Goal: Transaction & Acquisition: Purchase product/service

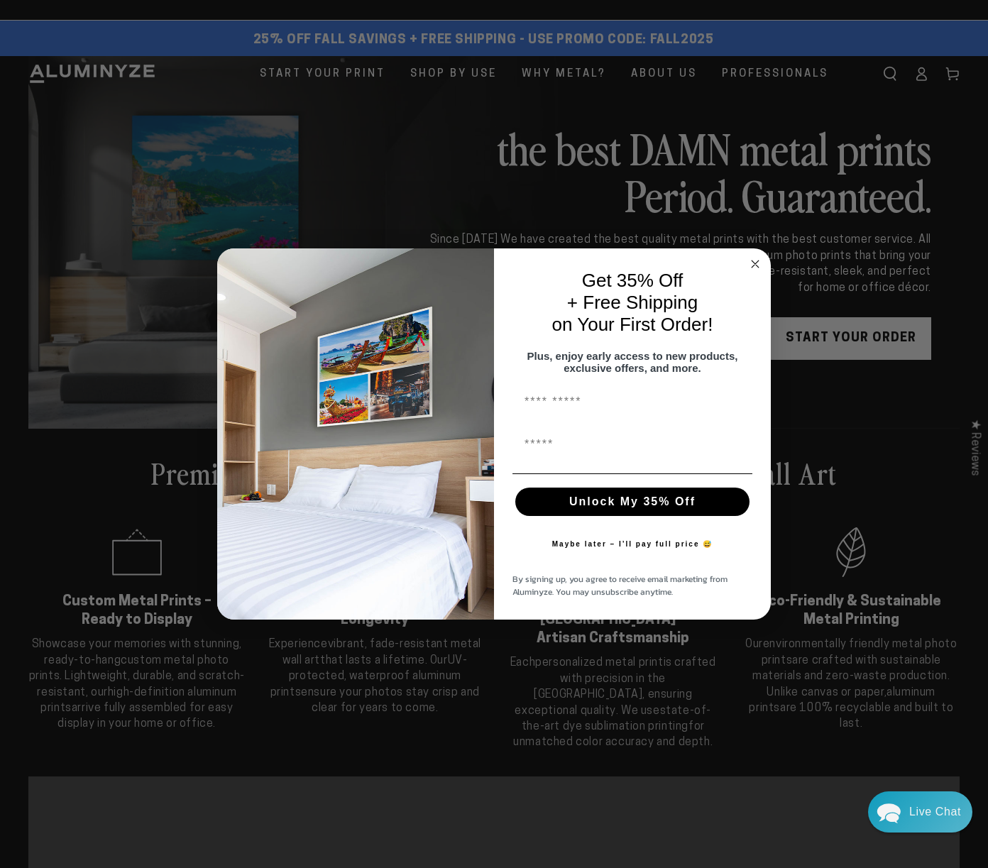
click at [333, 97] on div "Close dialog Get 35% Off + Free Shipping on Your First Order! Plus, enjoy early…" at bounding box center [494, 434] width 988 height 868
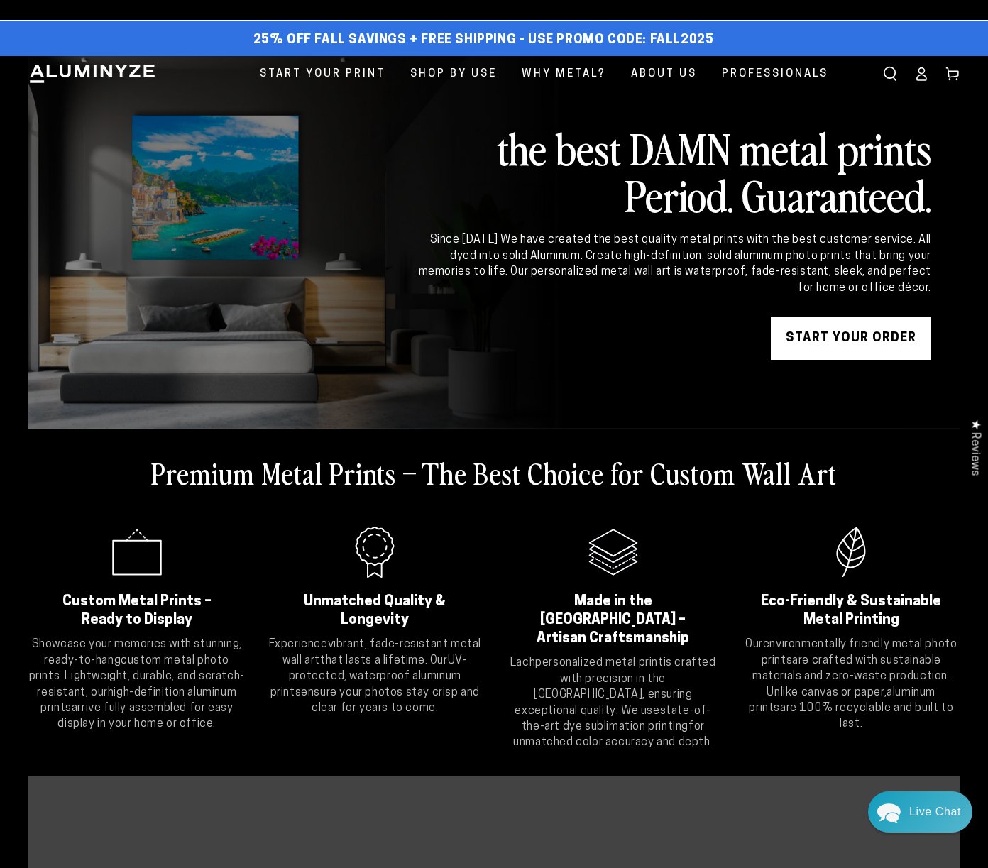
click at [120, 84] on img at bounding box center [92, 73] width 128 height 21
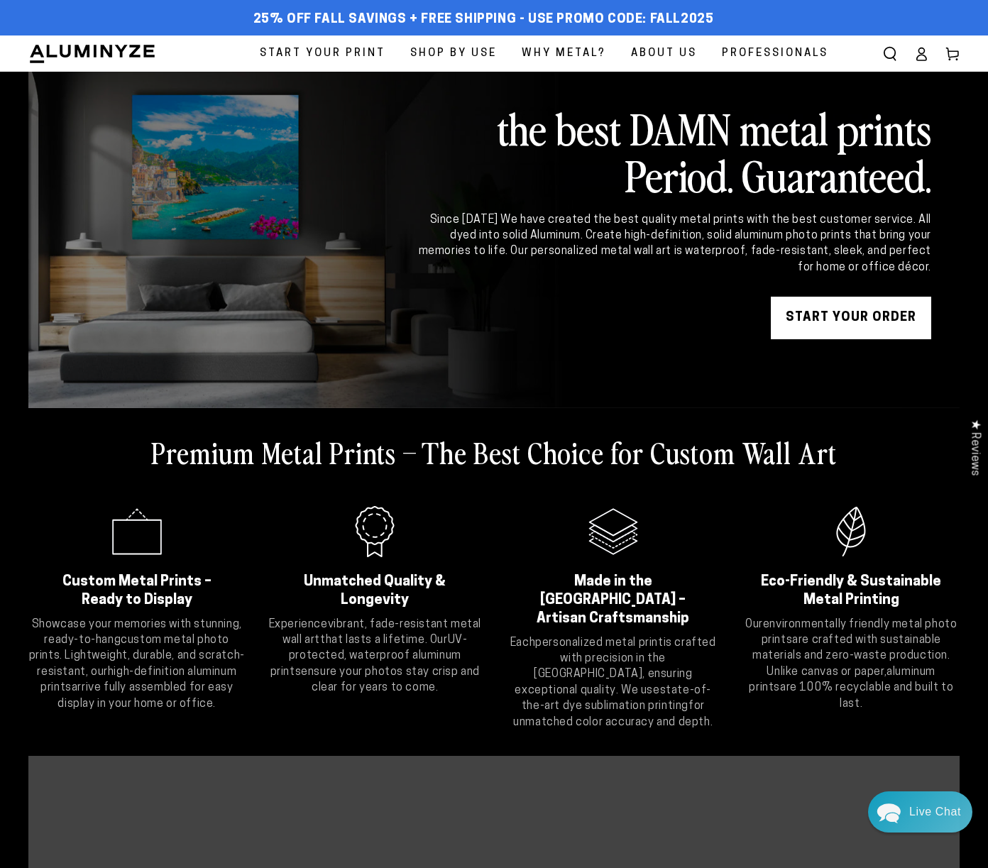
click at [260, 56] on span "Start Your Print" at bounding box center [323, 53] width 126 height 19
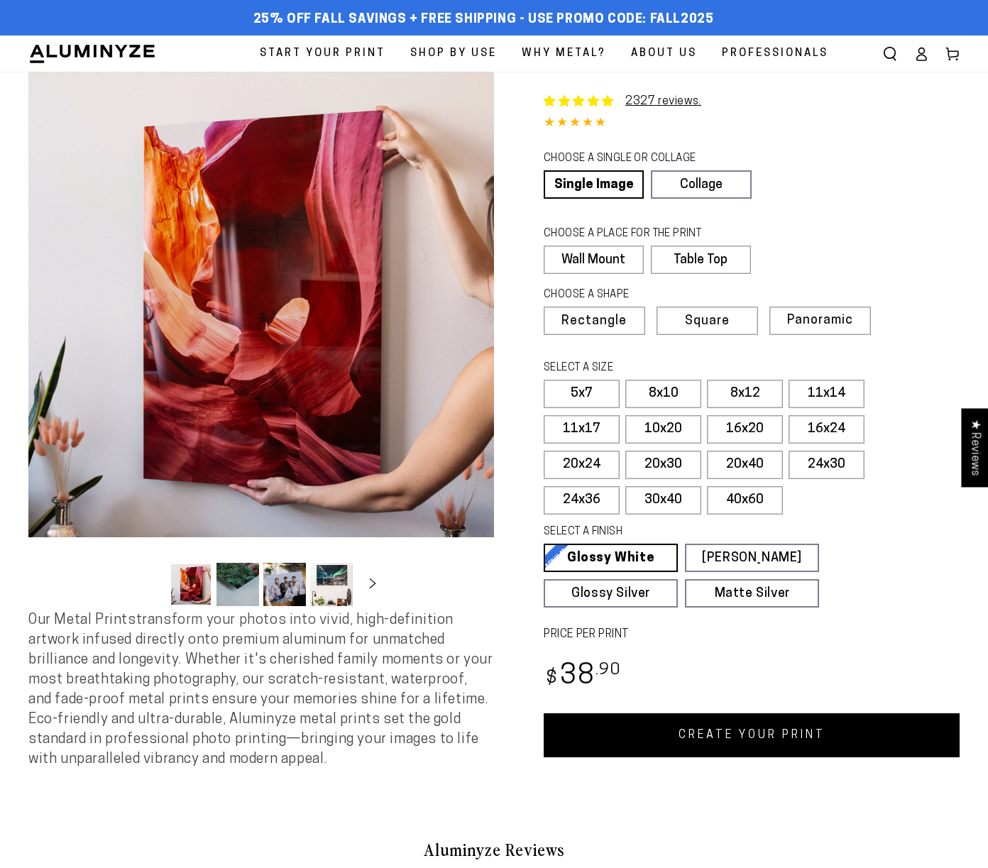
select select "**********"
click at [717, 328] on span "Square" at bounding box center [706, 321] width 43 height 13
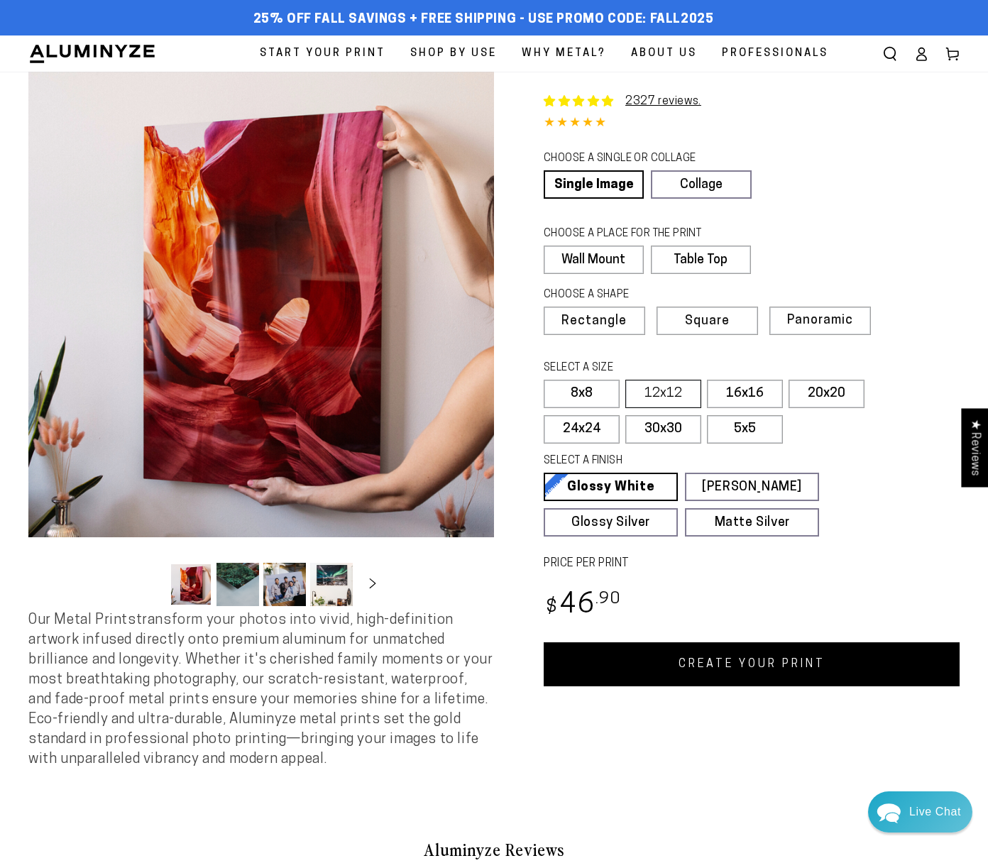
click at [673, 408] on label "12x12" at bounding box center [663, 394] width 76 height 28
